Goal: Task Accomplishment & Management: Manage account settings

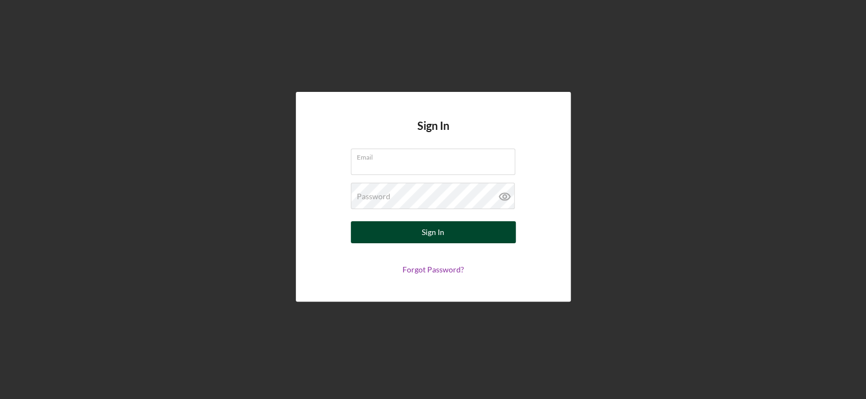
type input "[EMAIL_ADDRESS][DOMAIN_NAME]"
click at [364, 233] on button "Sign In" at bounding box center [433, 232] width 165 height 22
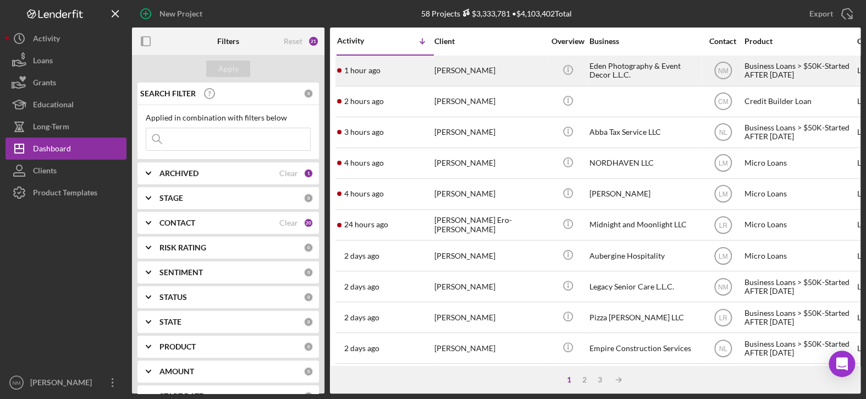
click at [498, 67] on div "[PERSON_NAME]" at bounding box center [490, 70] width 110 height 29
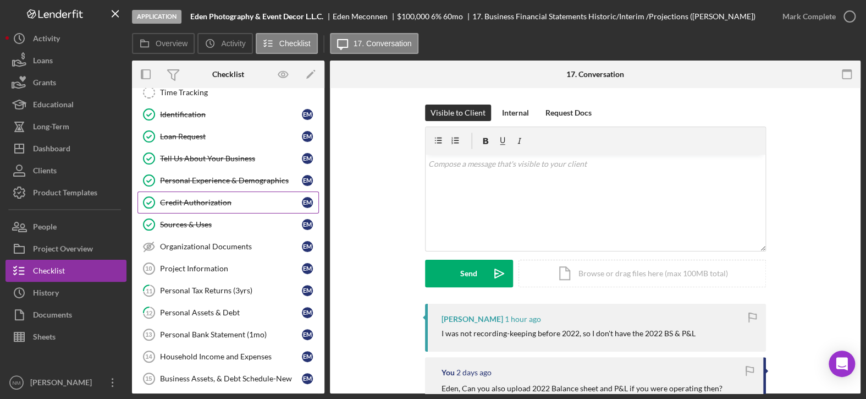
scroll to position [114, 0]
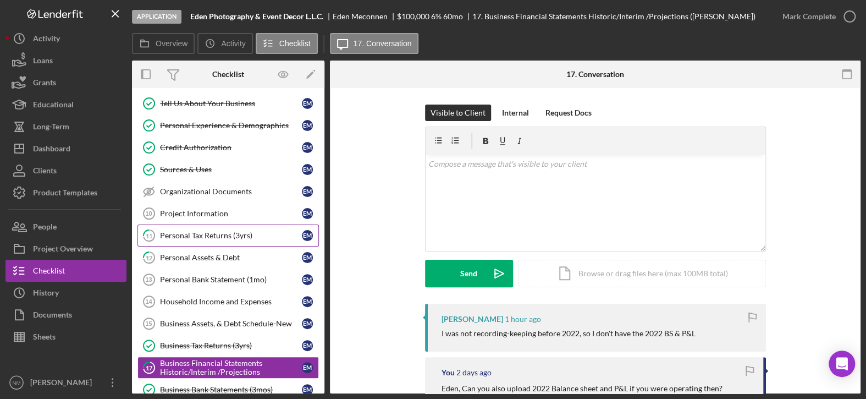
click at [224, 235] on div "Personal Tax Returns (3yrs)" at bounding box center [231, 235] width 142 height 9
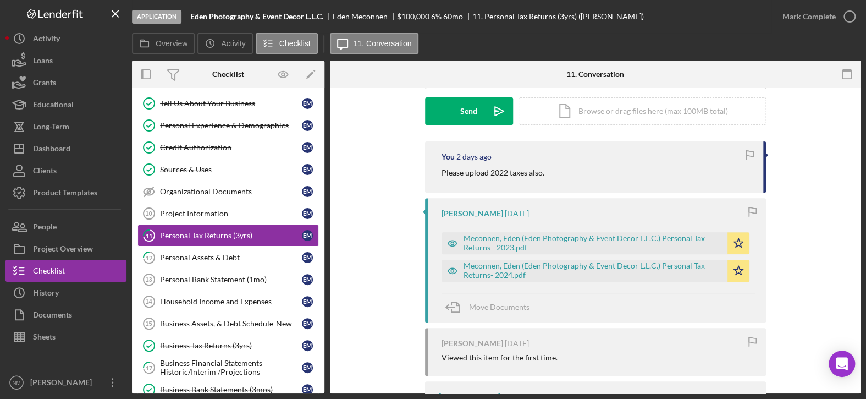
scroll to position [165, 0]
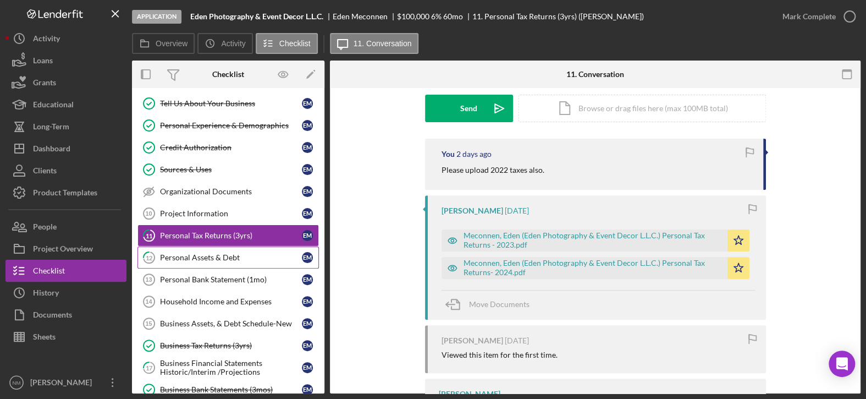
click at [204, 253] on div "Personal Assets & Debt" at bounding box center [231, 257] width 142 height 9
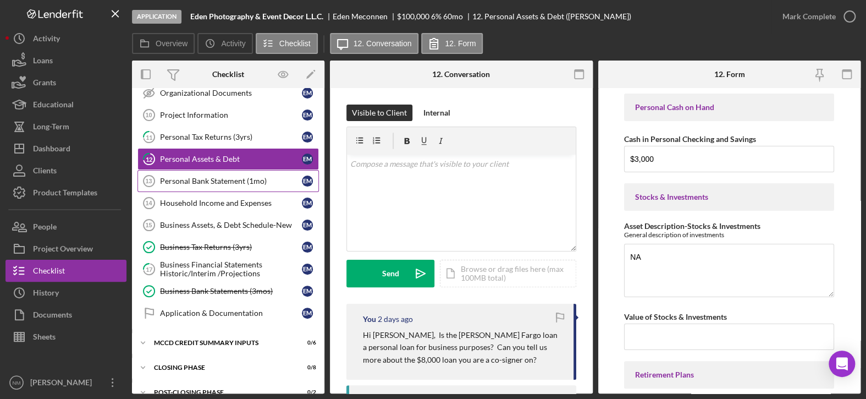
scroll to position [224, 0]
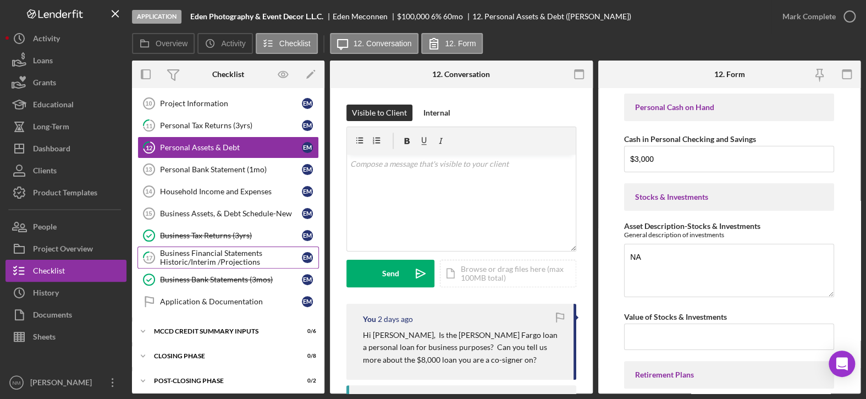
click at [200, 249] on div "Business Financial Statements Historic/Interim /Projections" at bounding box center [231, 258] width 142 height 18
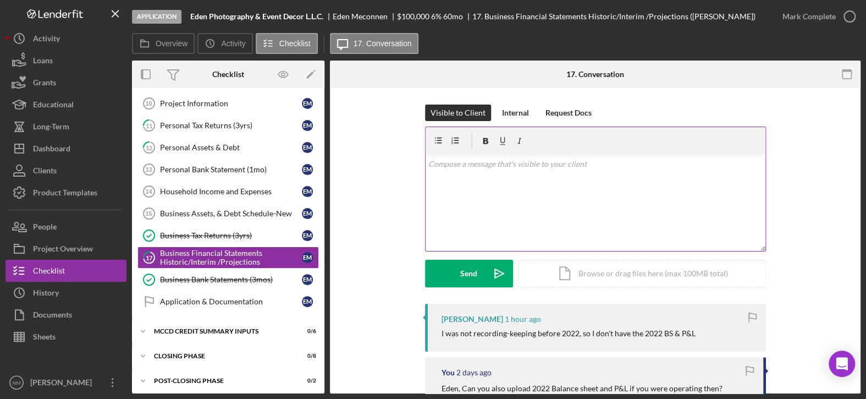
click at [485, 168] on p at bounding box center [595, 164] width 334 height 12
click at [465, 272] on div "Send" at bounding box center [468, 274] width 17 height 28
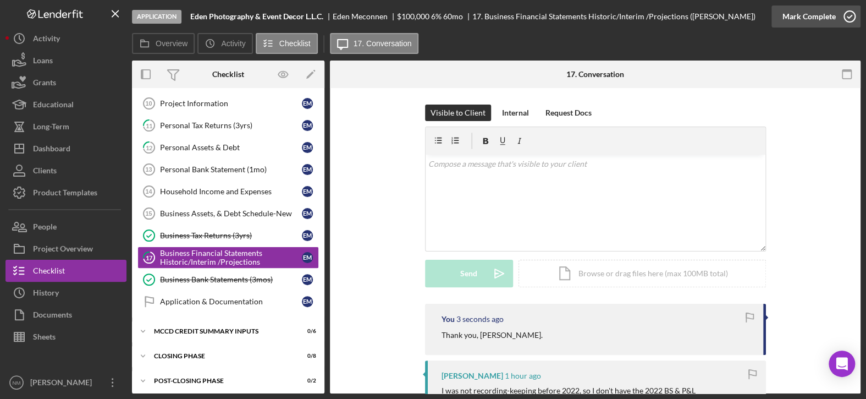
click at [850, 18] on icon "button" at bounding box center [850, 17] width 28 height 28
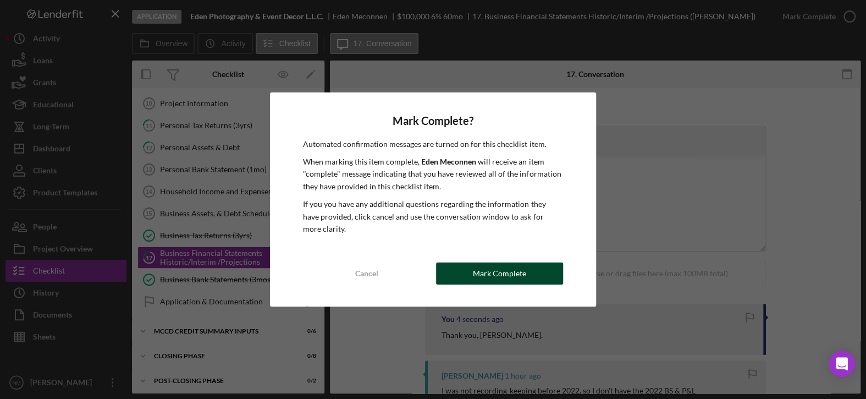
click at [491, 281] on div "Mark Complete" at bounding box center [499, 273] width 53 height 22
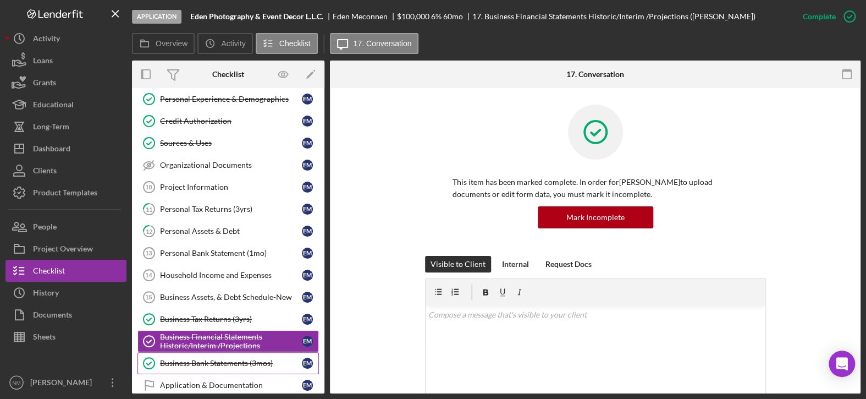
scroll to position [115, 0]
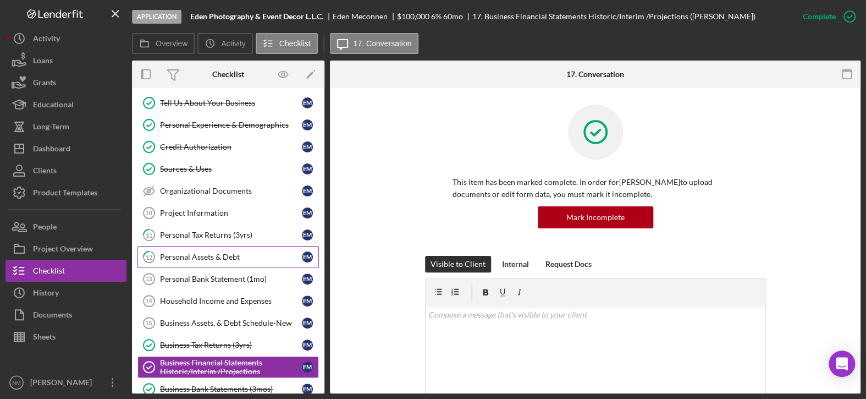
click at [238, 256] on div "Personal Assets & Debt" at bounding box center [231, 256] width 142 height 9
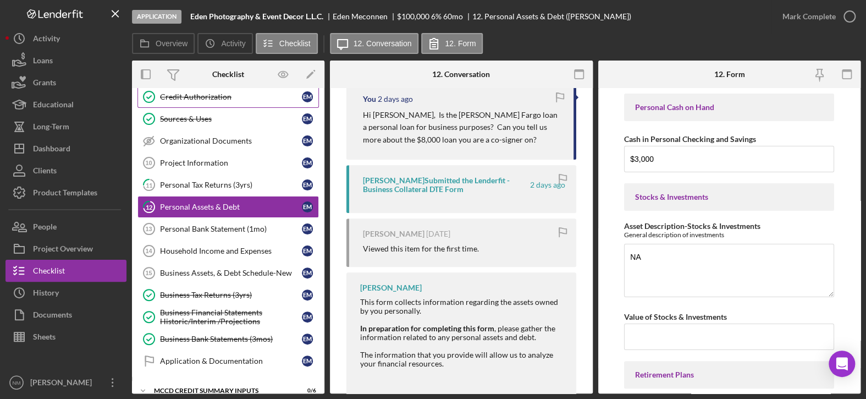
scroll to position [170, 0]
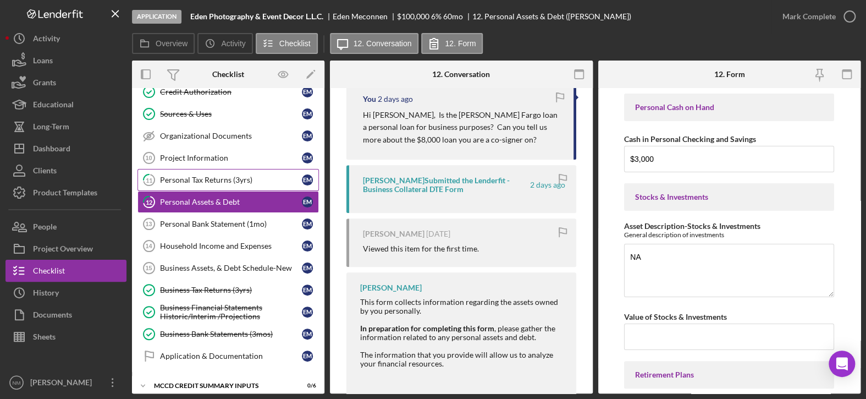
click at [213, 175] on div "Personal Tax Returns (3yrs)" at bounding box center [231, 179] width 142 height 9
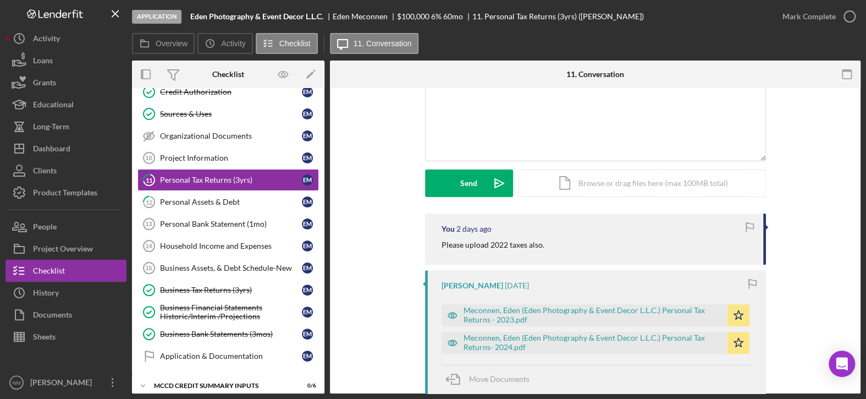
scroll to position [72, 0]
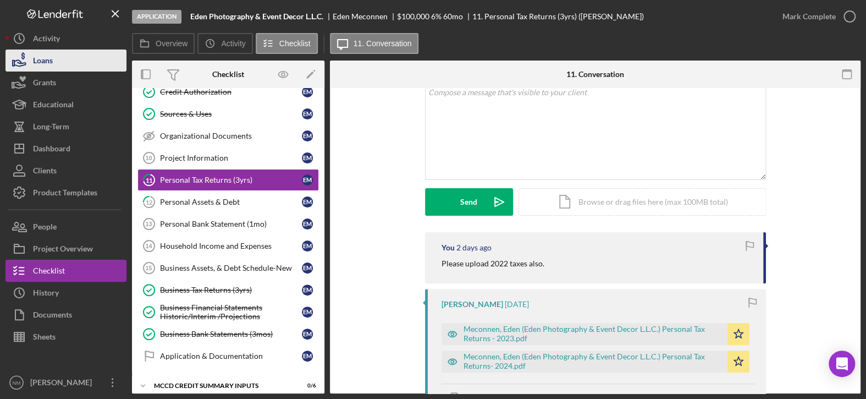
click at [68, 54] on button "Loans" at bounding box center [66, 61] width 121 height 22
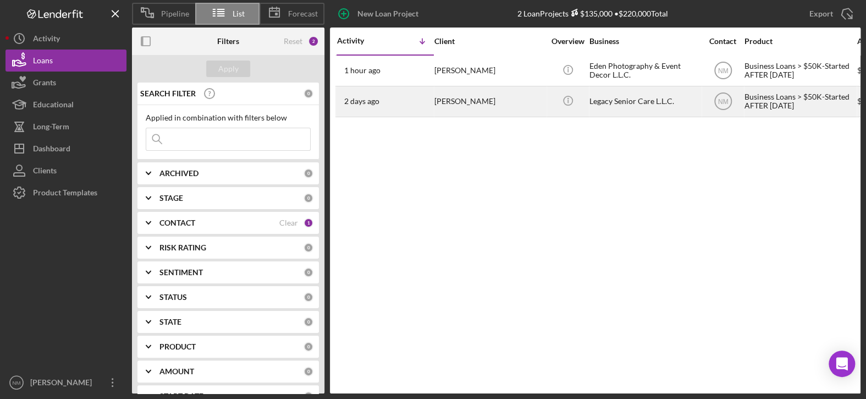
click at [436, 106] on div "[PERSON_NAME]" at bounding box center [490, 101] width 110 height 29
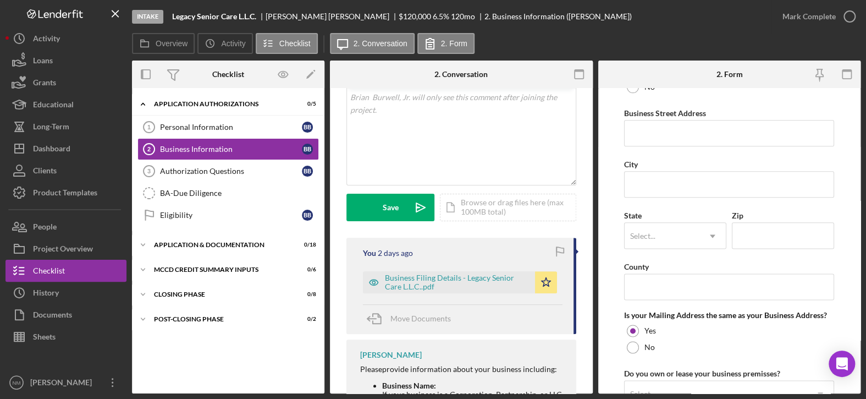
scroll to position [660, 0]
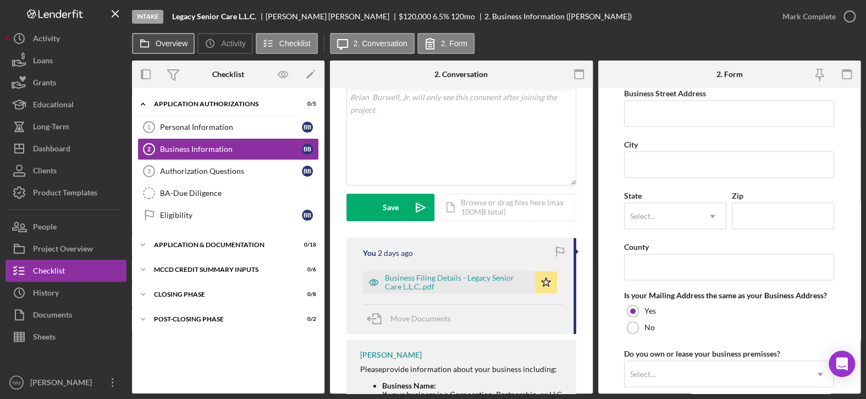
click at [171, 41] on label "Overview" at bounding box center [172, 43] width 32 height 9
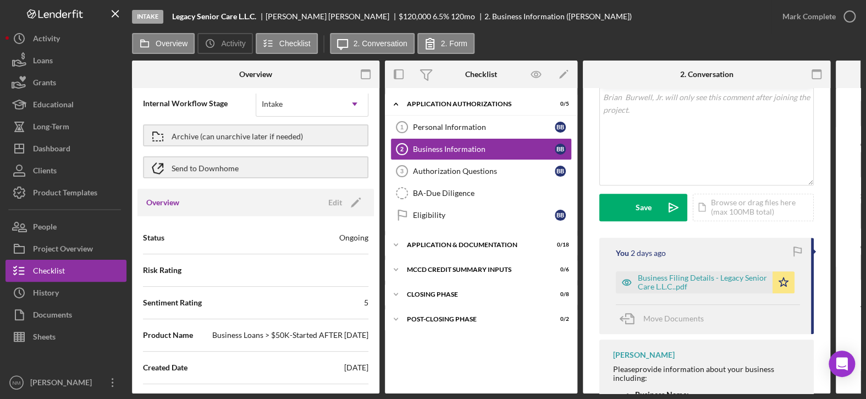
scroll to position [0, 0]
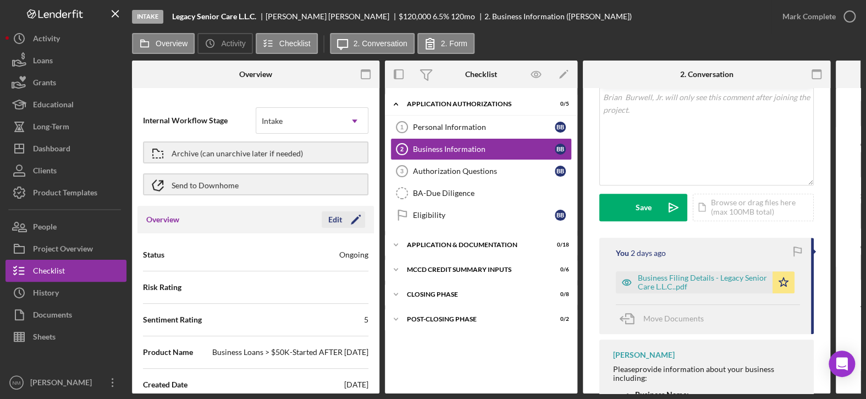
click at [351, 218] on icon "Icon/Edit" at bounding box center [356, 220] width 28 height 28
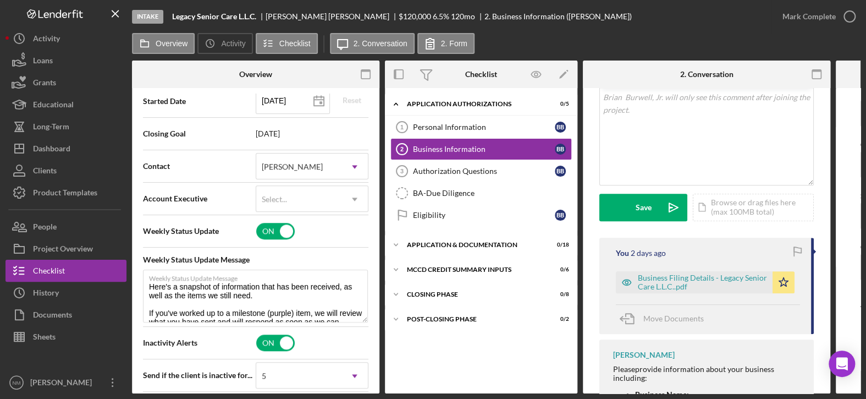
scroll to position [330, 0]
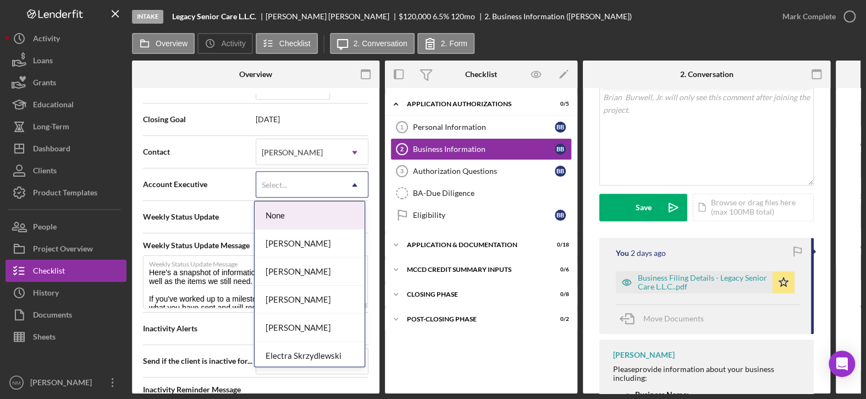
click at [327, 179] on div "Select..." at bounding box center [298, 184] width 85 height 25
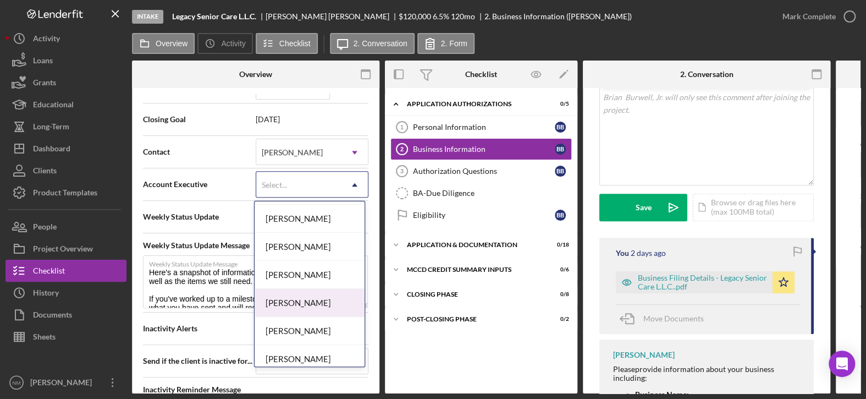
scroll to position [220, 0]
click at [315, 306] on div "[PERSON_NAME]" at bounding box center [310, 304] width 110 height 28
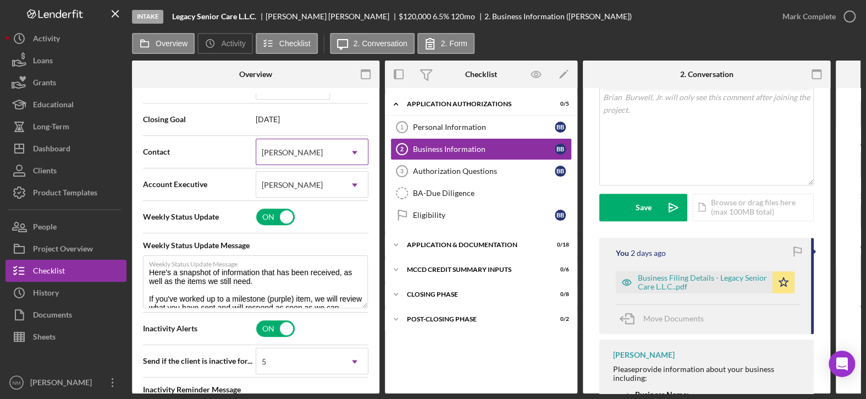
click at [336, 144] on div "[PERSON_NAME]" at bounding box center [298, 152] width 85 height 25
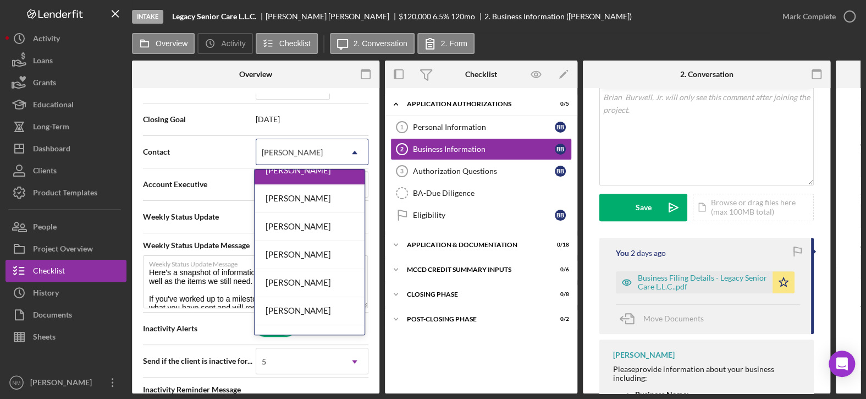
scroll to position [254, 0]
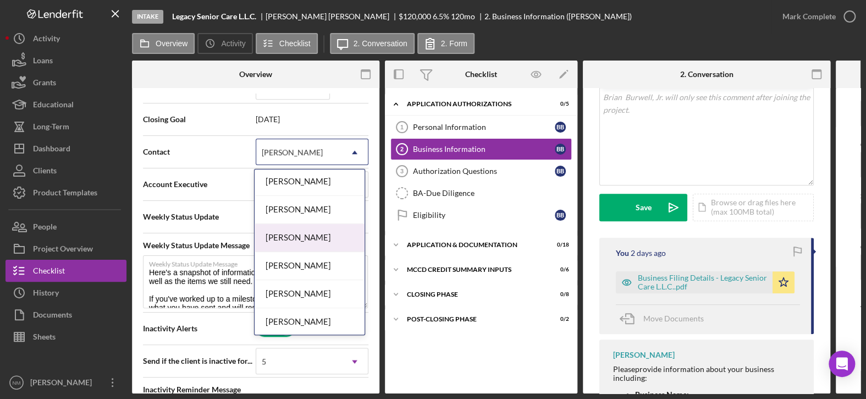
click at [320, 228] on div "[PERSON_NAME]" at bounding box center [310, 238] width 110 height 28
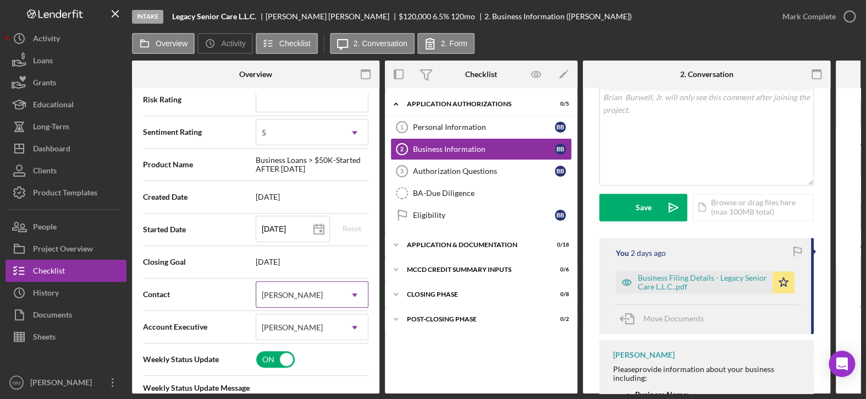
scroll to position [0, 0]
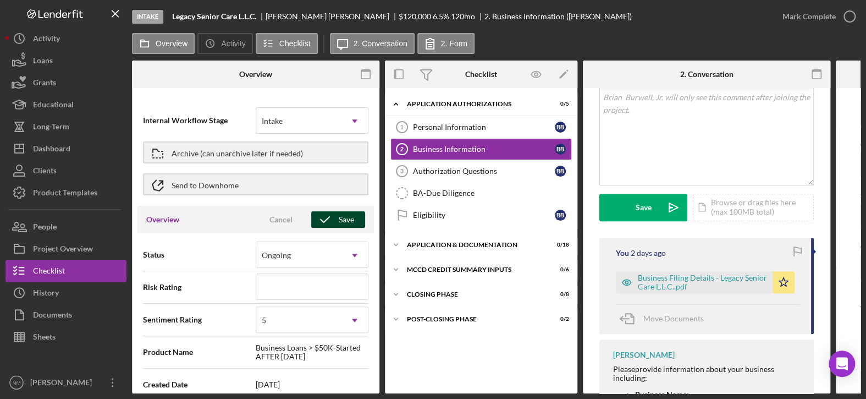
click at [331, 216] on icon "button" at bounding box center [325, 220] width 28 height 28
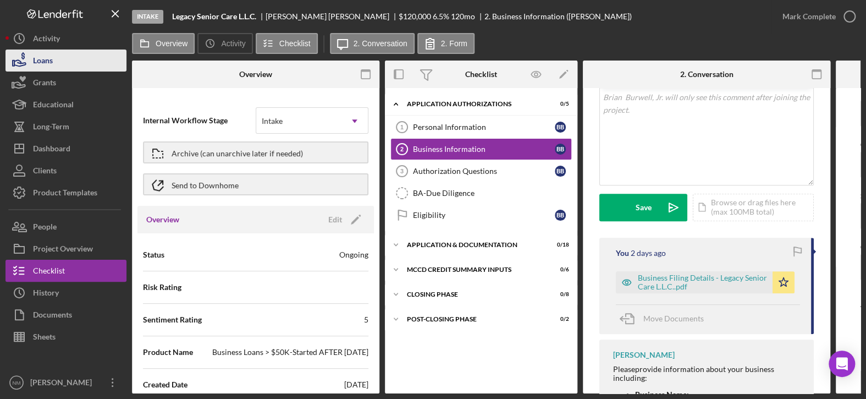
click at [56, 57] on button "Loans" at bounding box center [66, 61] width 121 height 22
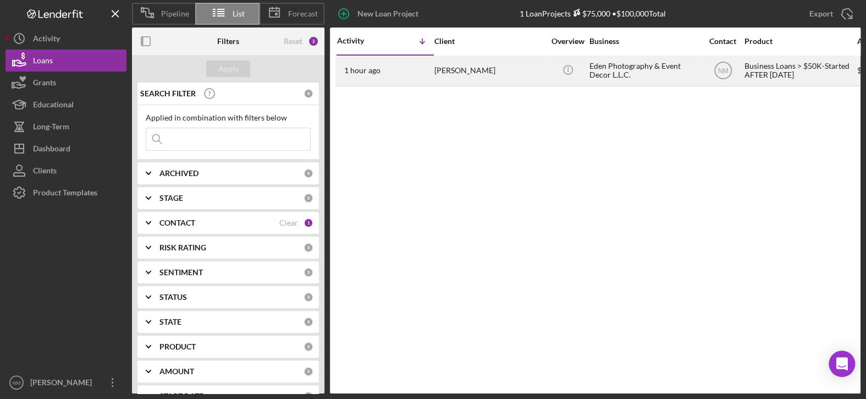
click at [503, 73] on div "[PERSON_NAME]" at bounding box center [490, 70] width 110 height 29
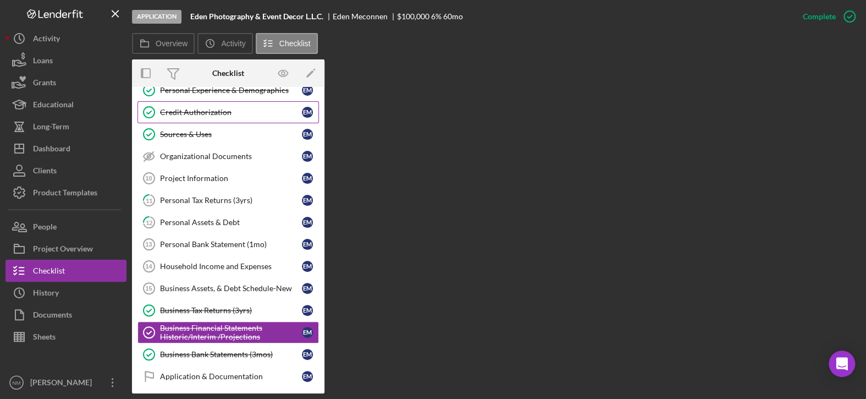
scroll to position [165, 0]
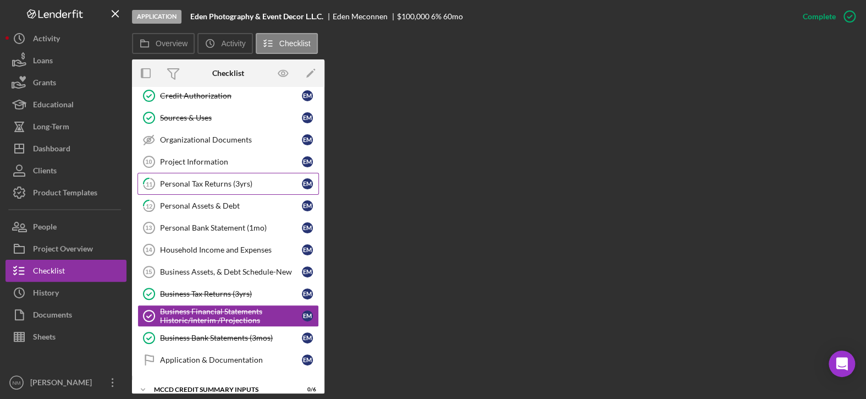
click at [222, 179] on div "Personal Tax Returns (3yrs)" at bounding box center [231, 183] width 142 height 9
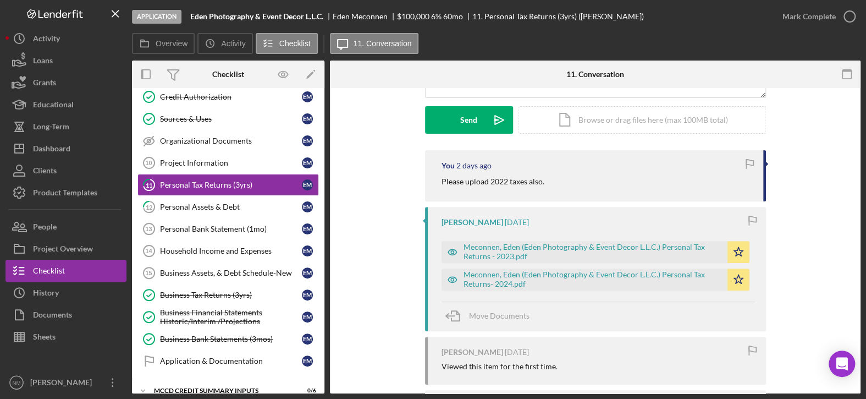
scroll to position [165, 0]
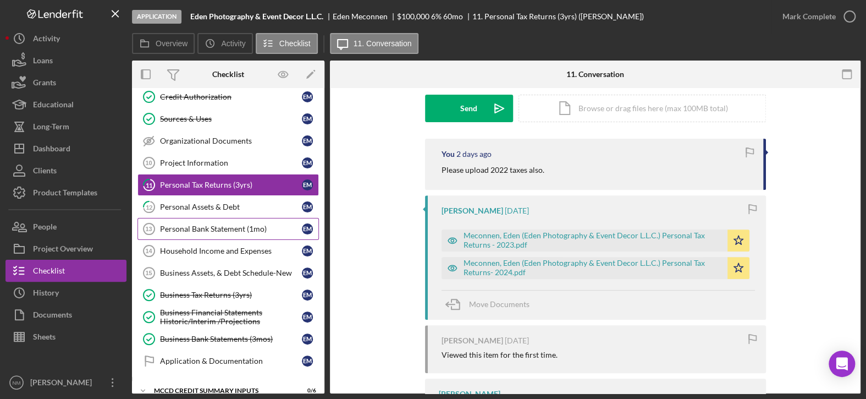
click at [215, 224] on div "Personal Bank Statement (1mo)" at bounding box center [231, 228] width 142 height 9
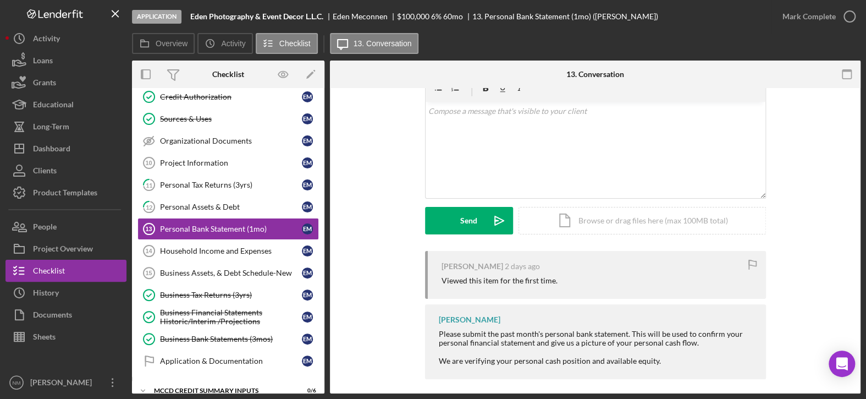
scroll to position [59, 0]
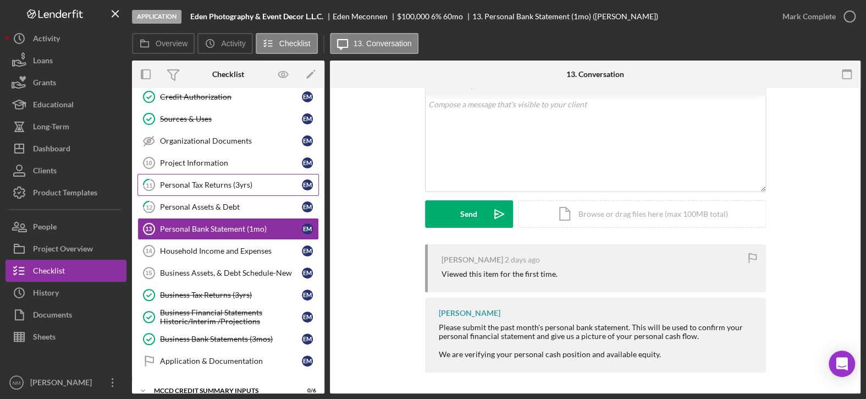
click at [248, 183] on div "Personal Tax Returns (3yrs)" at bounding box center [231, 184] width 142 height 9
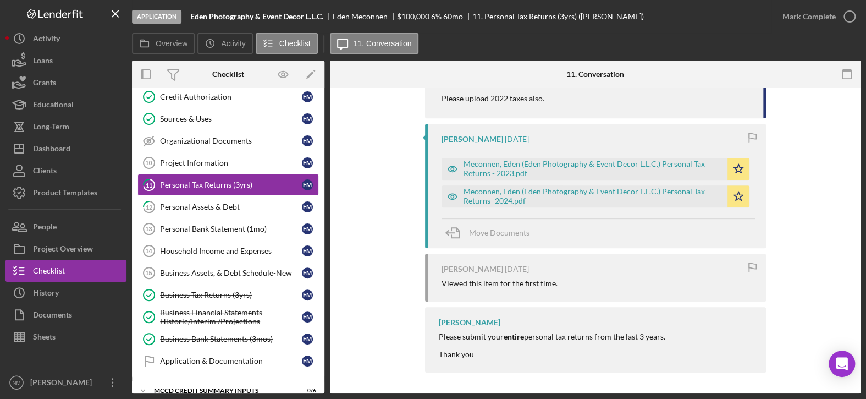
scroll to position [127, 0]
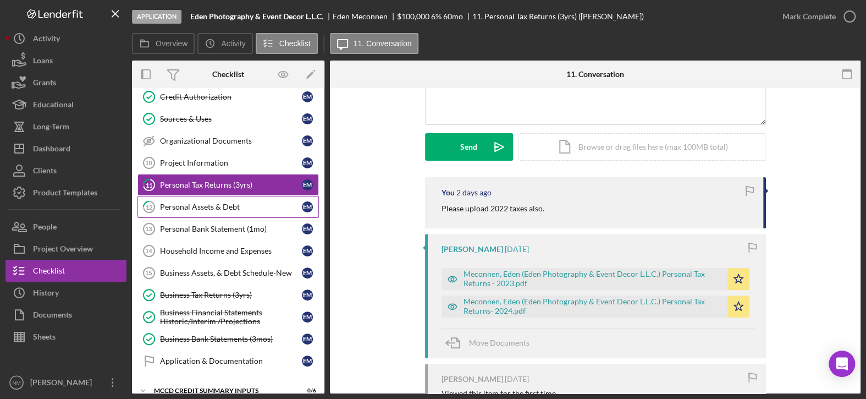
click at [213, 203] on div "Personal Assets & Debt" at bounding box center [231, 206] width 142 height 9
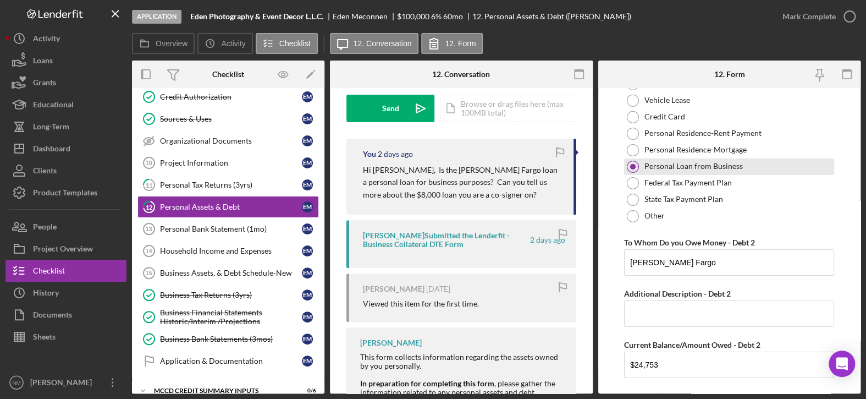
scroll to position [1870, 0]
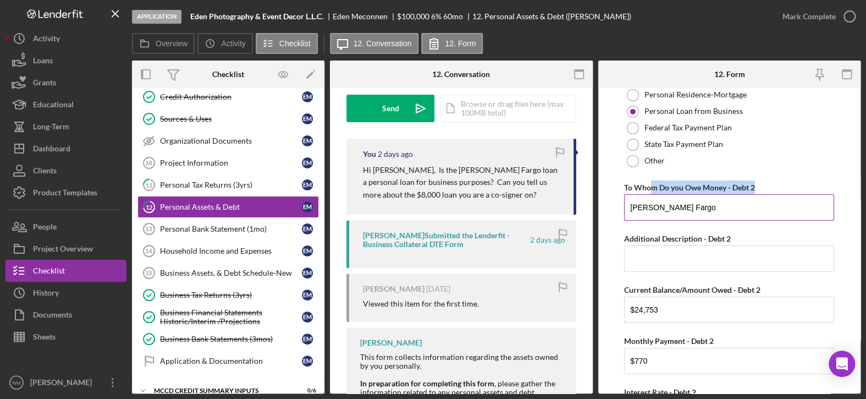
drag, startPoint x: 650, startPoint y: 171, endPoint x: 767, endPoint y: 168, distance: 117.2
click at [767, 180] on div "To Whom Do you Owe Money - Debt 2" at bounding box center [729, 187] width 210 height 14
click at [680, 194] on input "[PERSON_NAME] Fargo" at bounding box center [729, 207] width 210 height 26
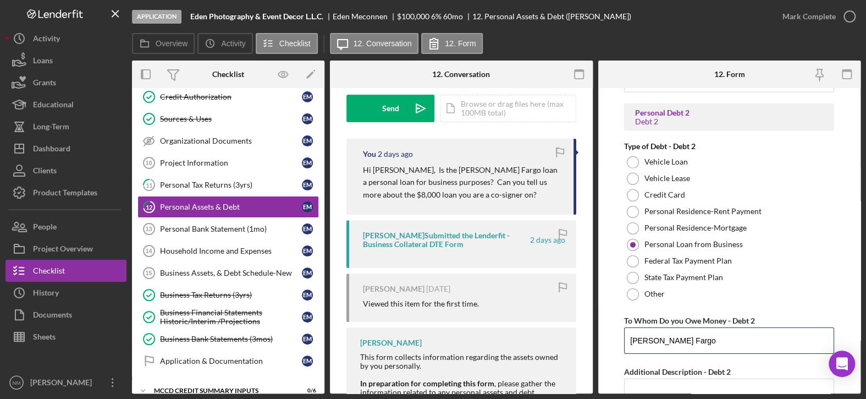
scroll to position [1732, 0]
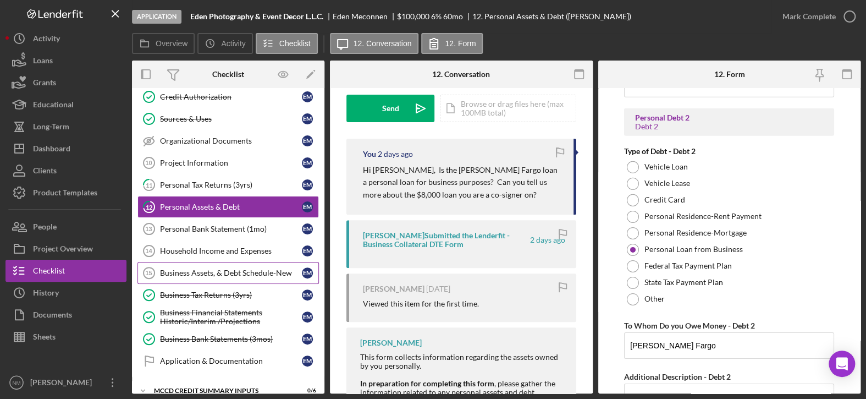
click at [207, 275] on link "Business Assets, & Debt Schedule-New 15 Business Assets, & Debt Schedule-New E M" at bounding box center [229, 273] width 182 height 22
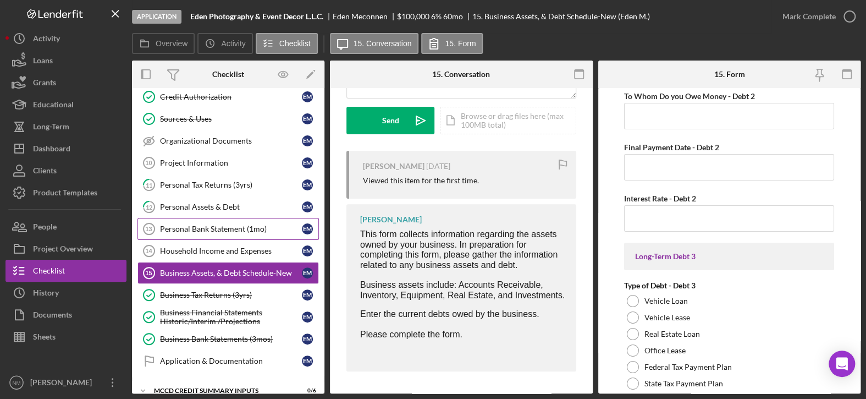
scroll to position [1870, 0]
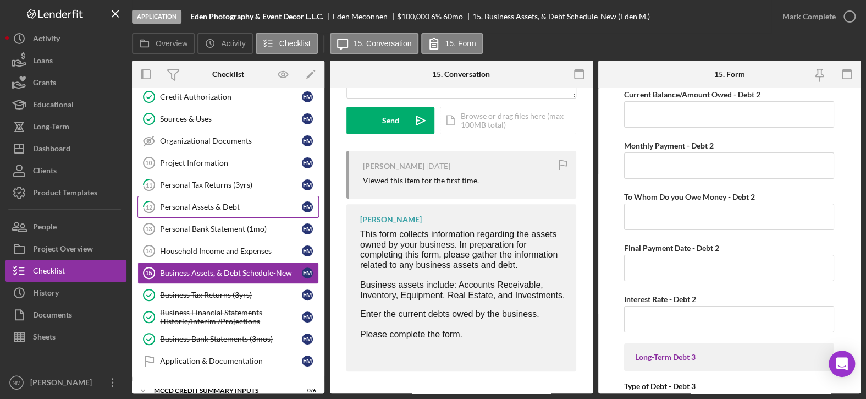
click at [188, 207] on div "Personal Assets & Debt" at bounding box center [231, 206] width 142 height 9
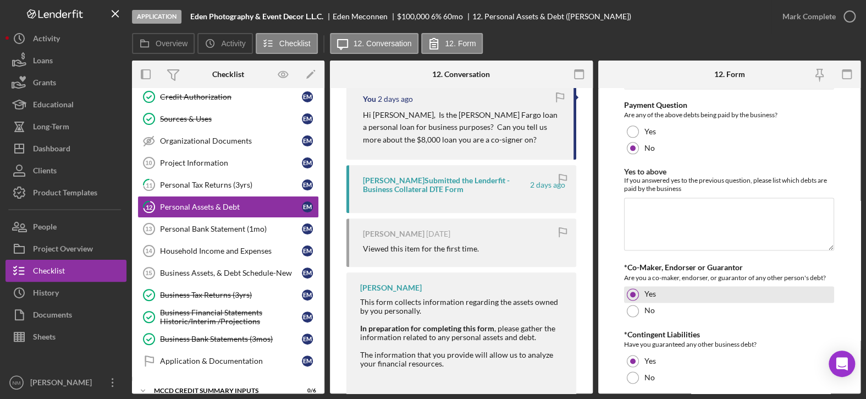
scroll to position [2832, 0]
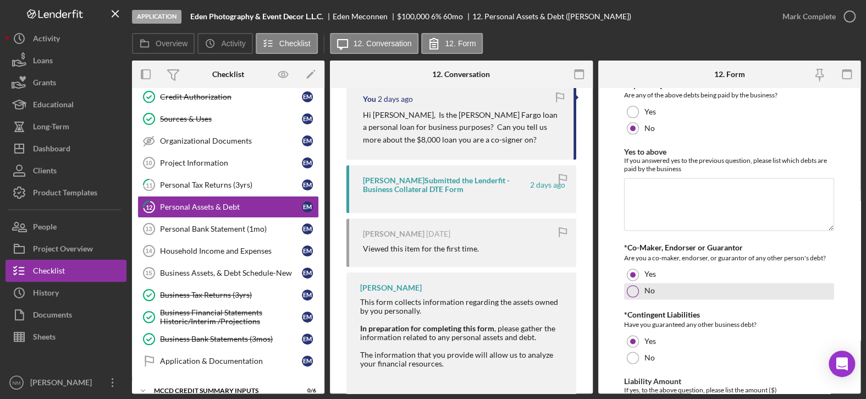
click at [633, 285] on div at bounding box center [633, 291] width 12 height 12
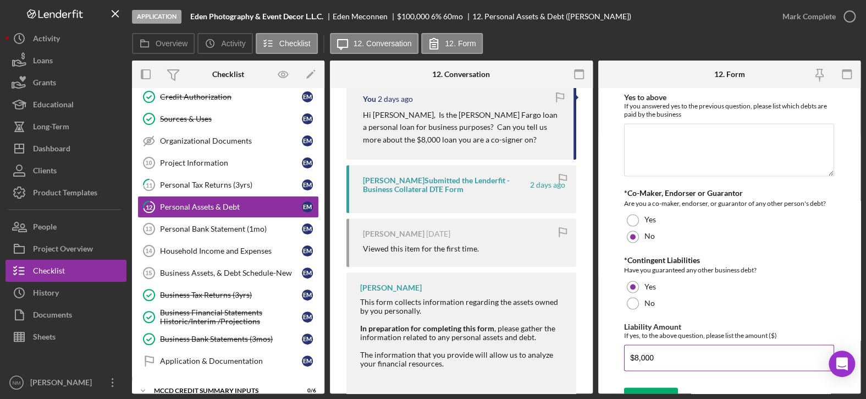
click at [664, 344] on input "$8,000" at bounding box center [729, 357] width 210 height 26
drag, startPoint x: 657, startPoint y: 339, endPoint x: 615, endPoint y: 337, distance: 42.4
click at [615, 337] on form "Personal Cash on Hand Cash in Personal Checking and Savings $3,000 Stocks & Inv…" at bounding box center [729, 240] width 263 height 305
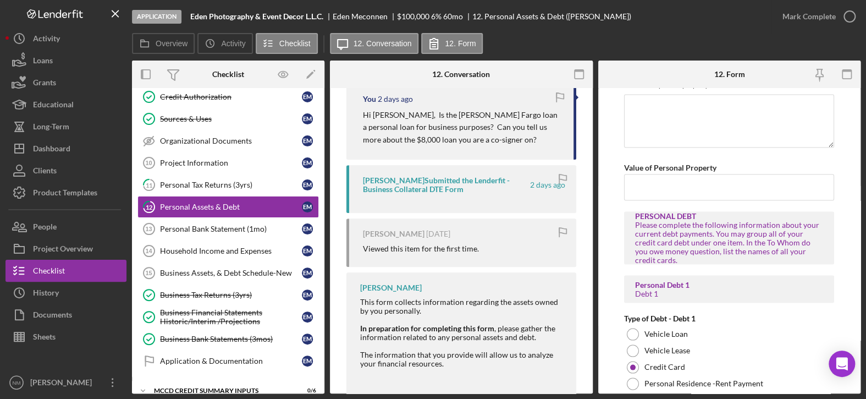
scroll to position [1017, 0]
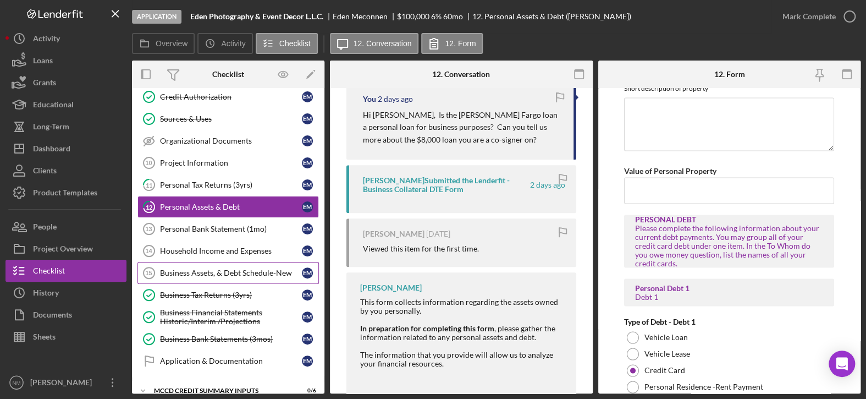
click at [182, 268] on div "Business Assets, & Debt Schedule-New" at bounding box center [231, 272] width 142 height 9
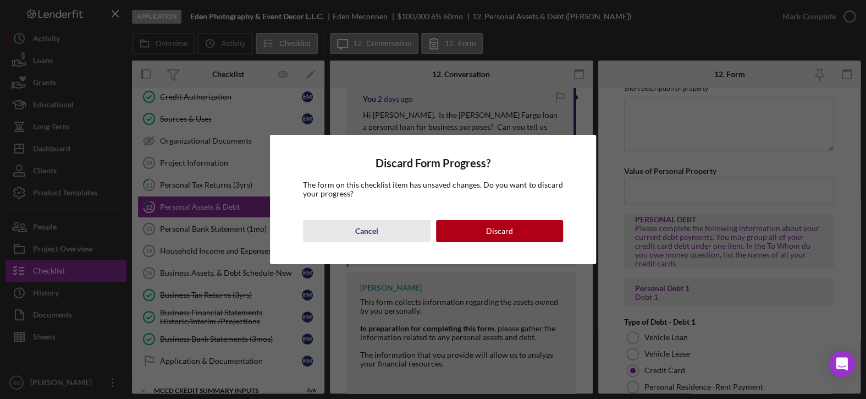
click at [381, 232] on button "Cancel" at bounding box center [366, 231] width 127 height 22
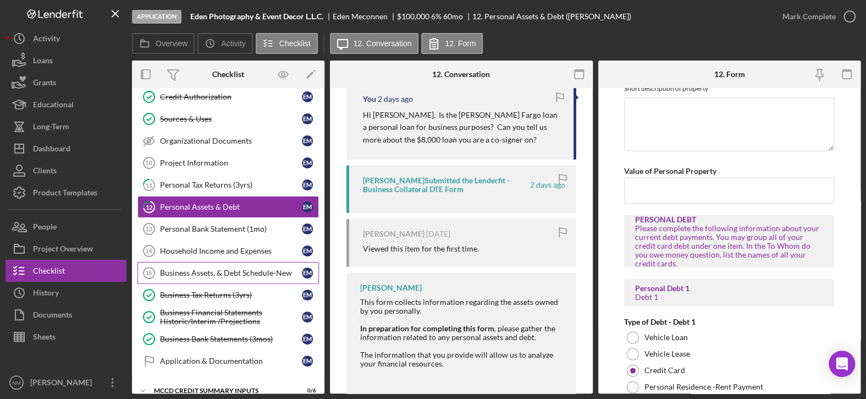
click at [207, 268] on div "Business Assets, & Debt Schedule-New" at bounding box center [231, 272] width 142 height 9
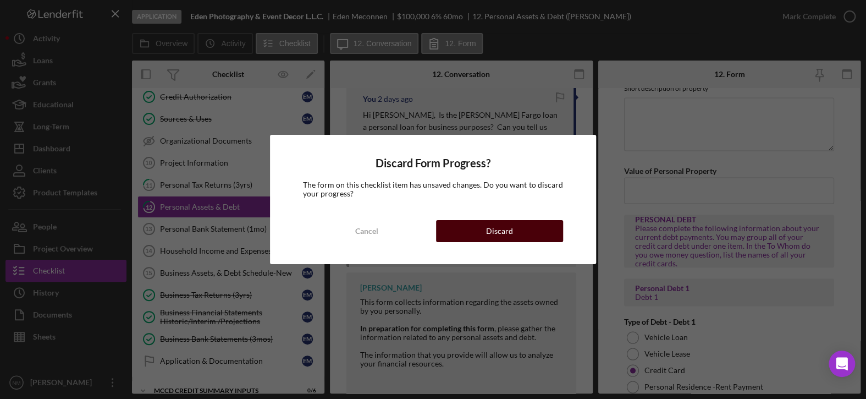
click at [495, 234] on div "Discard" at bounding box center [499, 231] width 27 height 22
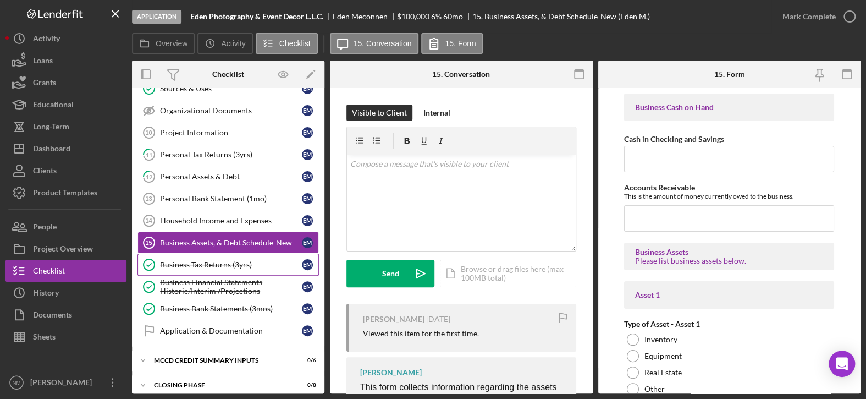
scroll to position [224, 0]
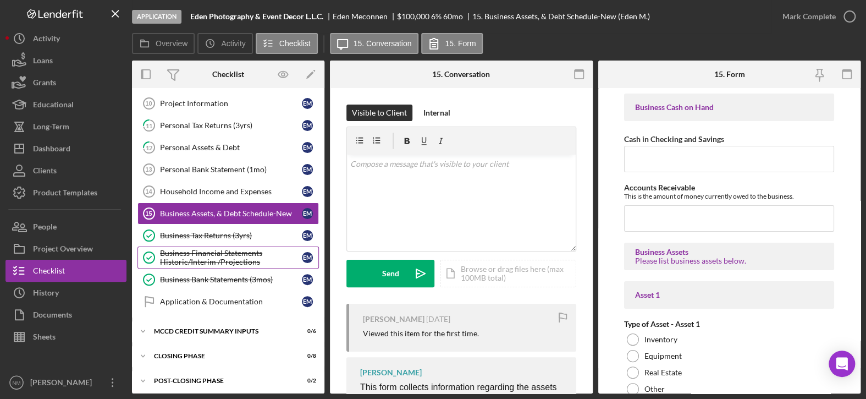
click at [232, 250] on div "Business Financial Statements Historic/Interim /Projections" at bounding box center [231, 258] width 142 height 18
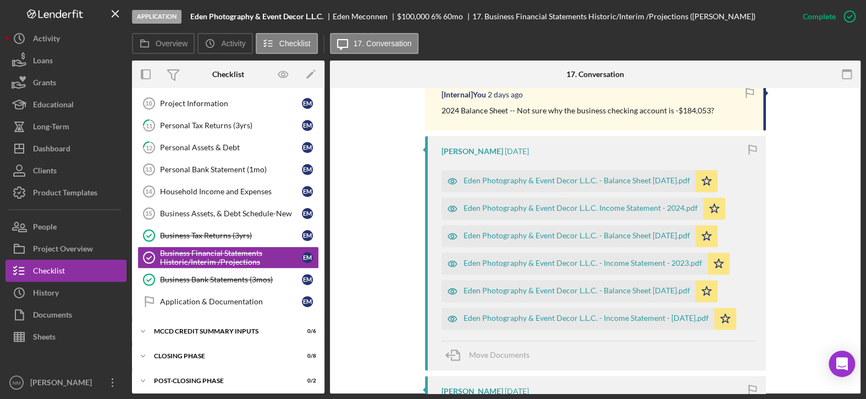
scroll to position [605, 0]
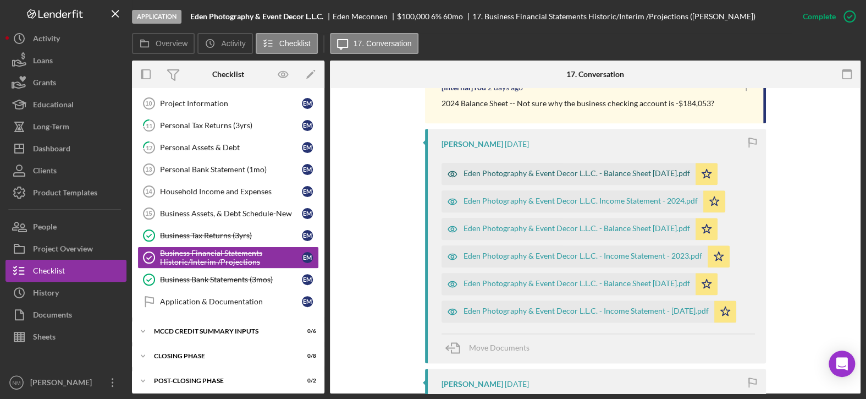
click at [647, 173] on div "Eden Photography & Event Decor L.L.C. - Balance Sheet [DATE].pdf" at bounding box center [577, 173] width 227 height 9
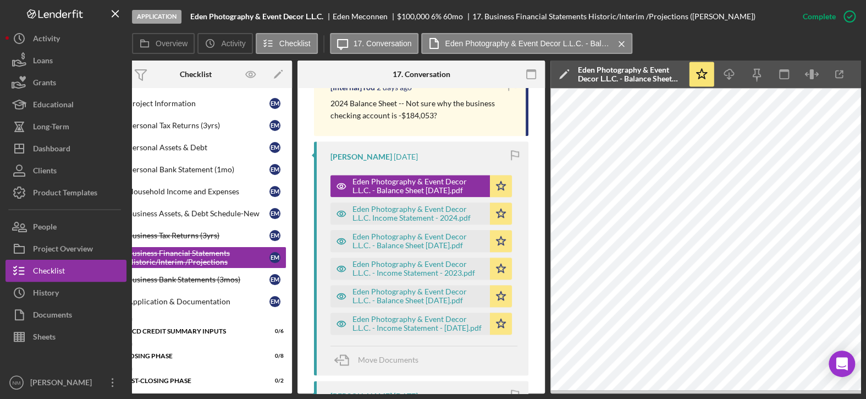
scroll to position [0, 52]
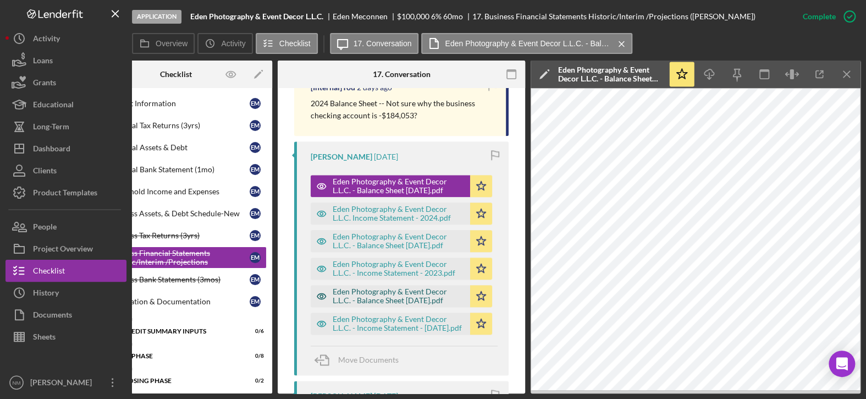
click at [437, 294] on div "Eden Photography & Event Decor L.L.C. - Balance Sheet [DATE].pdf" at bounding box center [399, 296] width 132 height 18
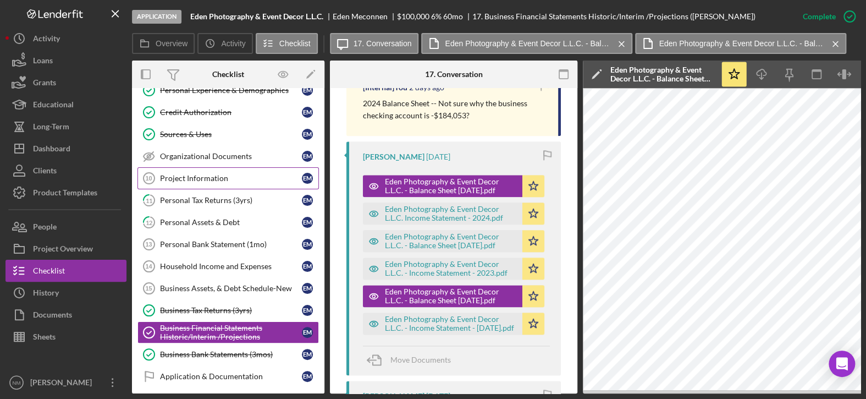
scroll to position [169, 0]
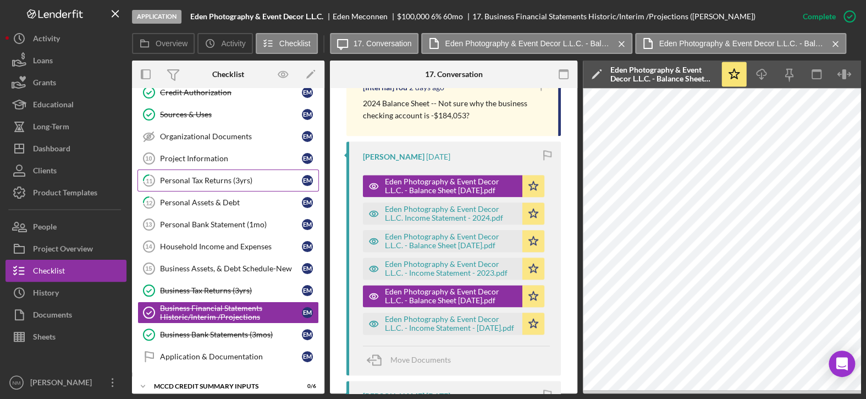
click at [237, 176] on div "Personal Tax Returns (3yrs)" at bounding box center [231, 180] width 142 height 9
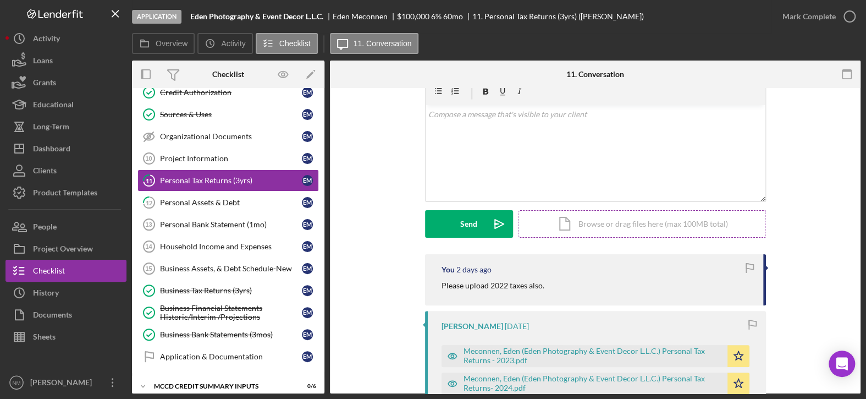
scroll to position [110, 0]
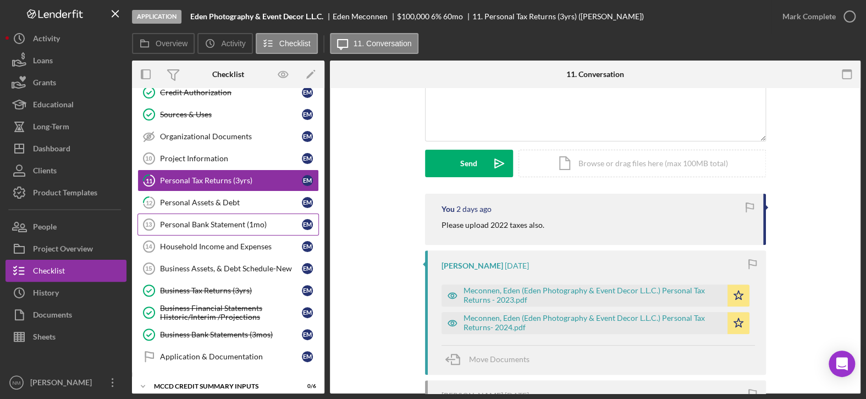
click at [233, 220] on div "Personal Bank Statement (1mo)" at bounding box center [231, 224] width 142 height 9
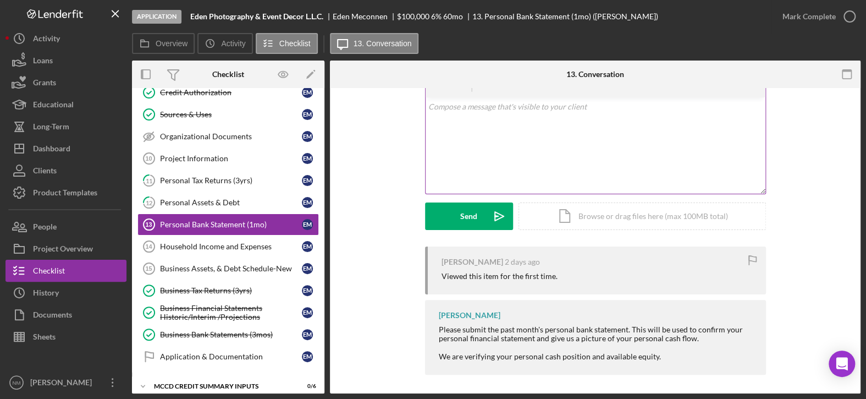
scroll to position [59, 0]
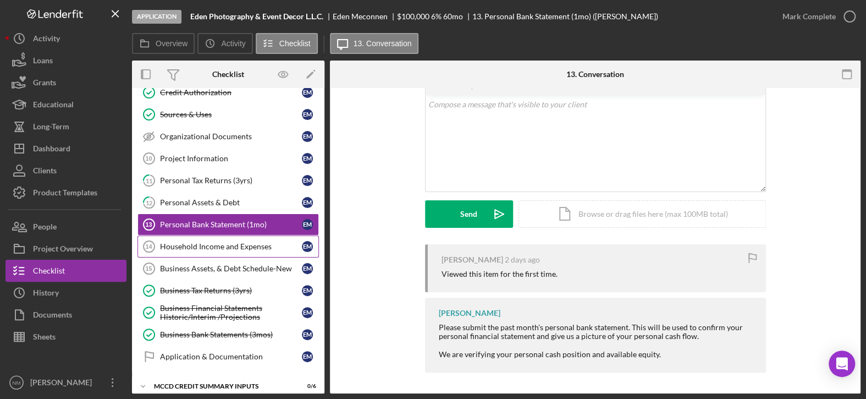
click at [266, 244] on div "Household Income and Expenses" at bounding box center [231, 246] width 142 height 9
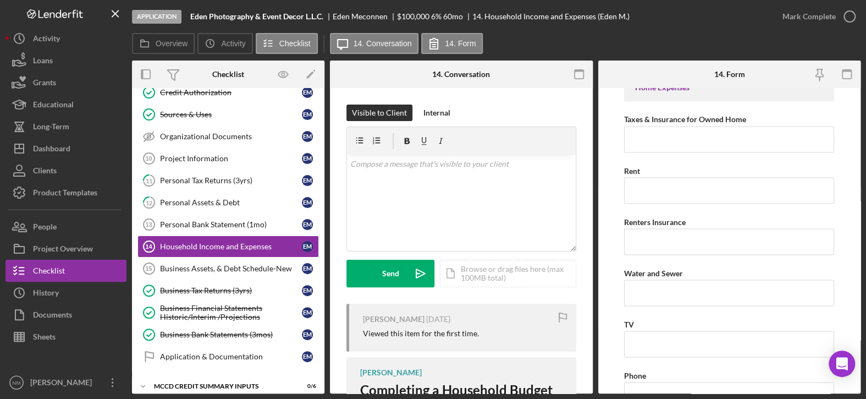
scroll to position [1155, 0]
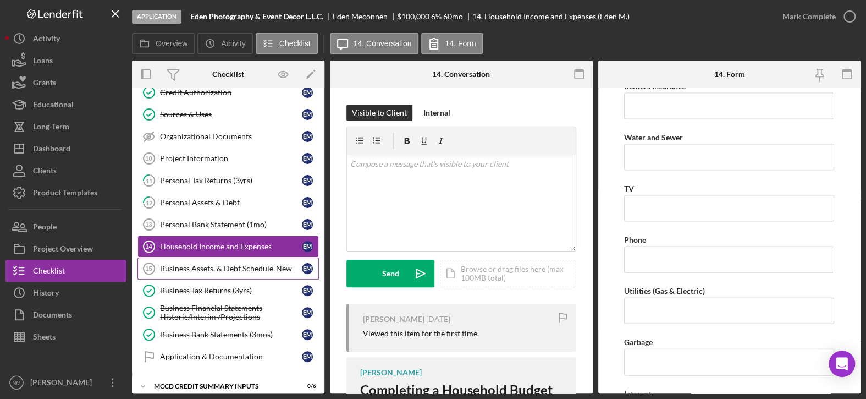
click at [273, 271] on link "Business Assets, & Debt Schedule-New 15 Business Assets, & Debt Schedule-New E M" at bounding box center [229, 268] width 182 height 22
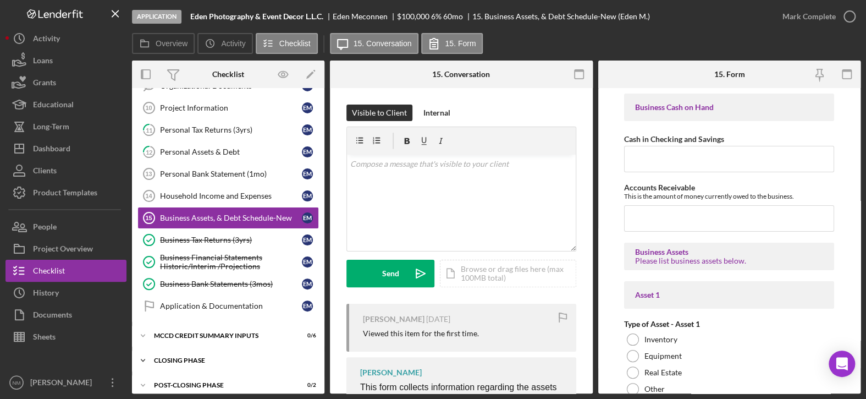
scroll to position [224, 0]
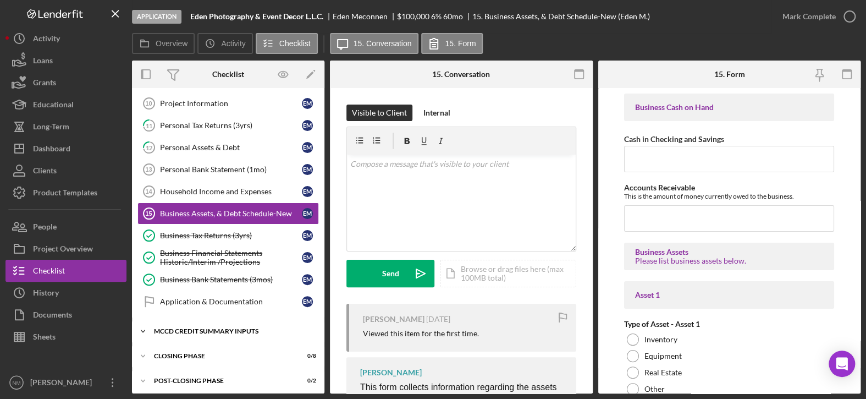
click at [144, 328] on icon "Icon/Expander" at bounding box center [143, 331] width 22 height 22
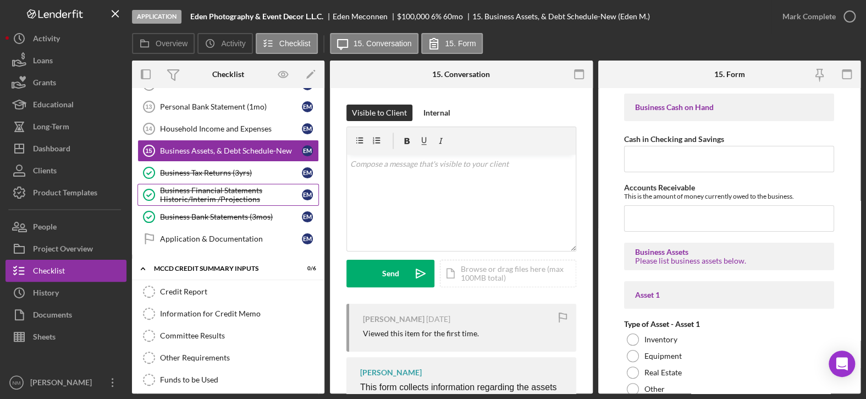
scroll to position [306, 0]
